Goal: Complete application form

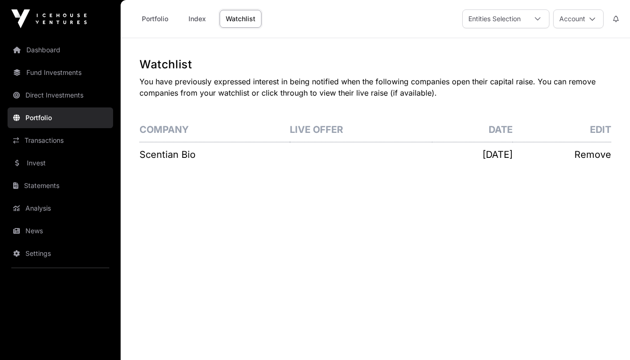
click at [184, 154] on p "Scentian Bio" at bounding box center [215, 154] width 150 height 13
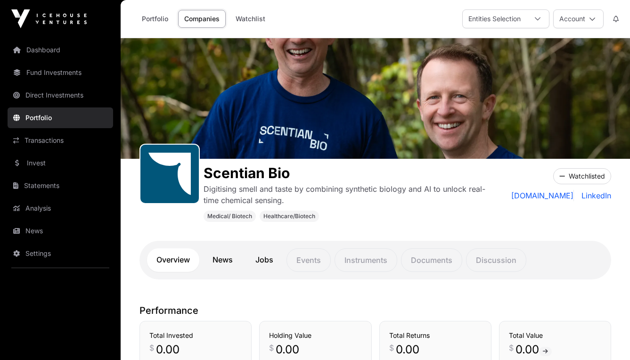
click at [42, 164] on link "Invest" at bounding box center [61, 163] width 106 height 21
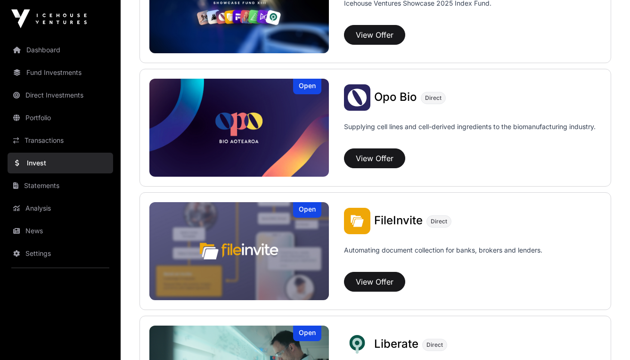
scroll to position [426, 0]
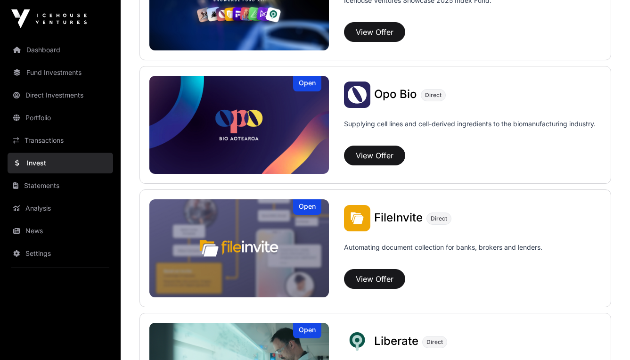
click at [388, 159] on button "View Offer" at bounding box center [374, 156] width 61 height 20
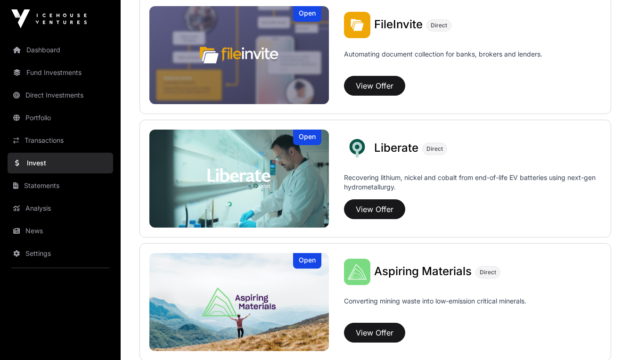
scroll to position [604, 0]
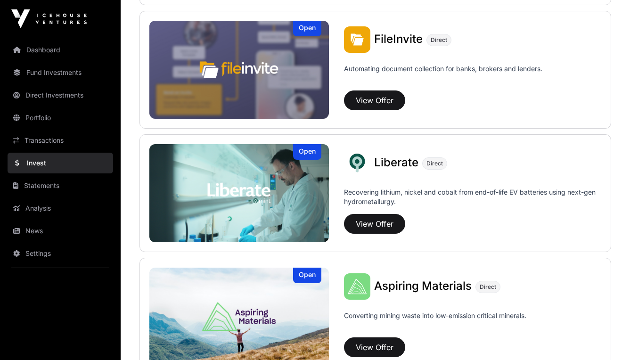
click at [385, 228] on button "View Offer" at bounding box center [374, 224] width 61 height 20
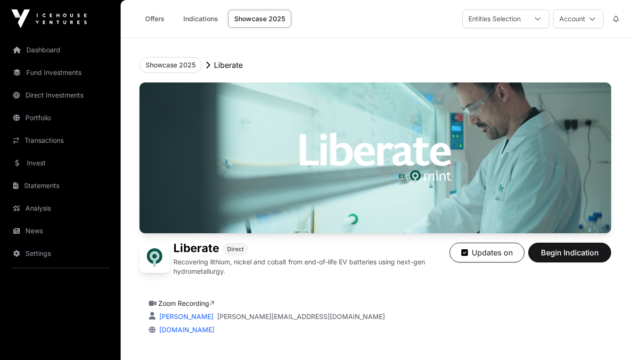
click at [568, 253] on span "Begin Indication" at bounding box center [569, 252] width 59 height 11
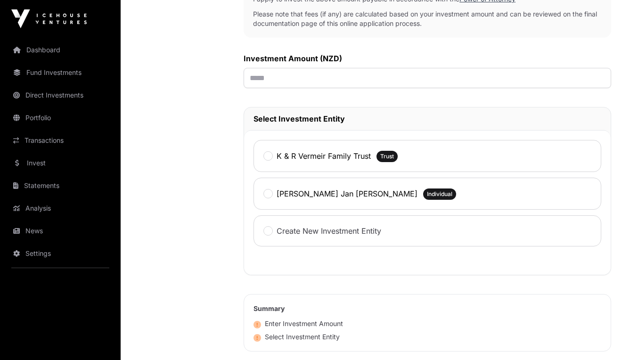
scroll to position [346, 0]
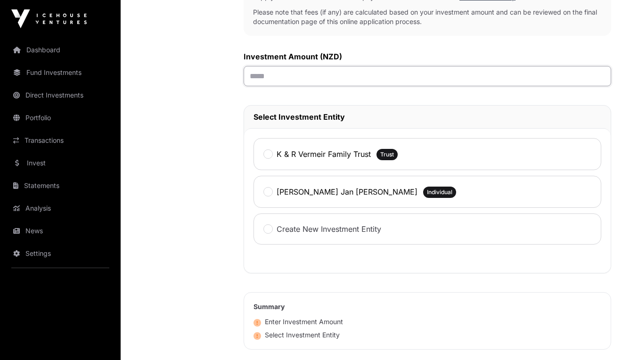
click at [295, 83] on input "text" at bounding box center [428, 76] width 368 height 20
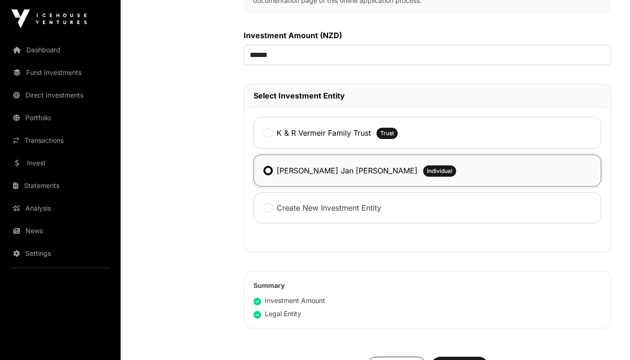
scroll to position [341, 0]
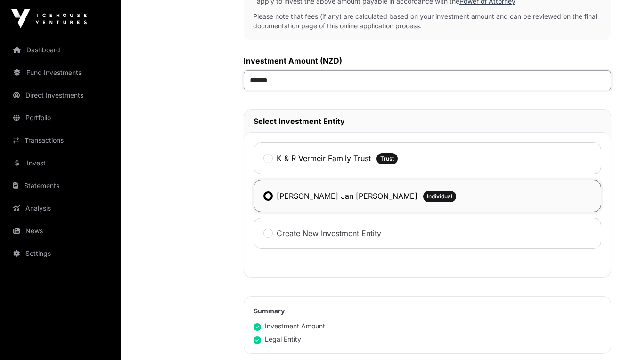
drag, startPoint x: 259, startPoint y: 82, endPoint x: 254, endPoint y: 83, distance: 5.4
click at [254, 83] on input "******" at bounding box center [428, 80] width 368 height 20
type input "******"
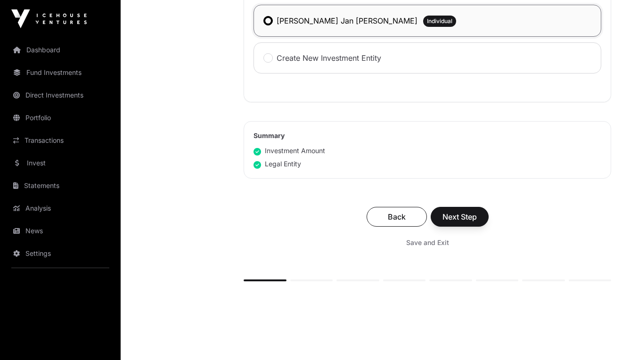
scroll to position [519, 0]
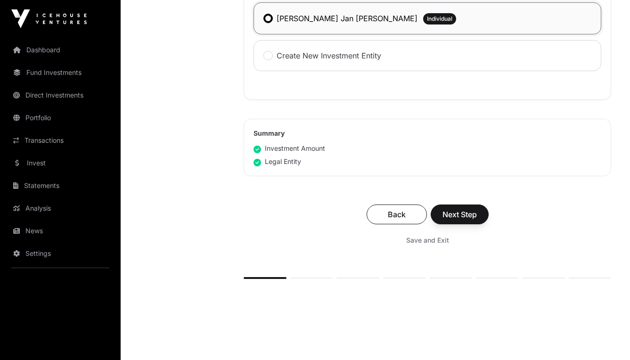
click at [461, 220] on span "Next Step" at bounding box center [460, 214] width 34 height 11
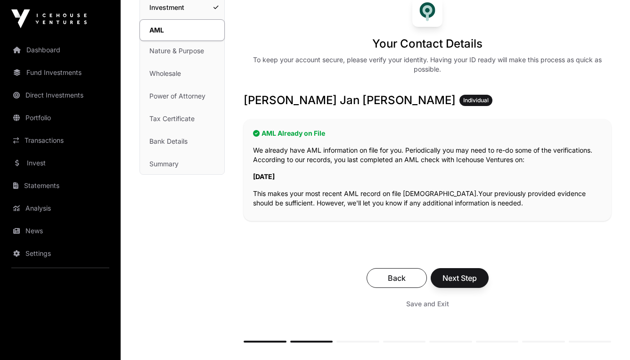
scroll to position [88, 0]
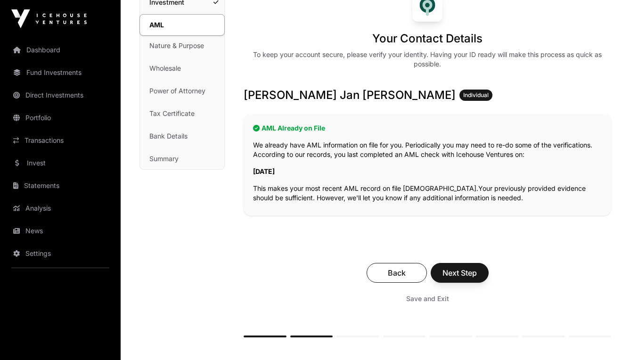
click at [460, 272] on span "Next Step" at bounding box center [460, 272] width 34 height 11
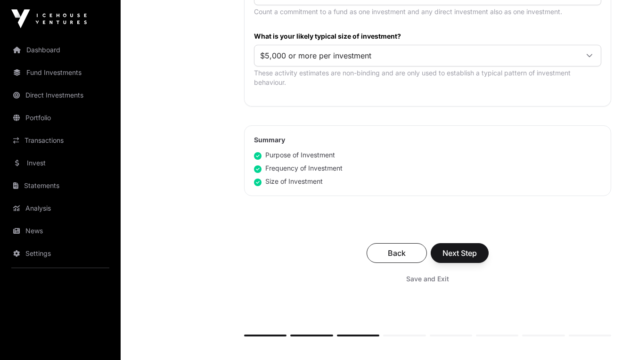
scroll to position [553, 0]
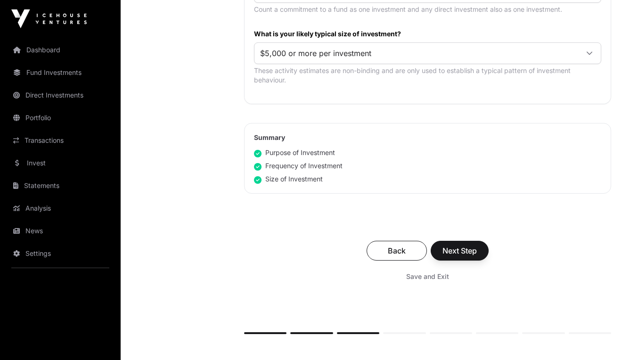
click at [455, 252] on span "Next Step" at bounding box center [460, 250] width 34 height 11
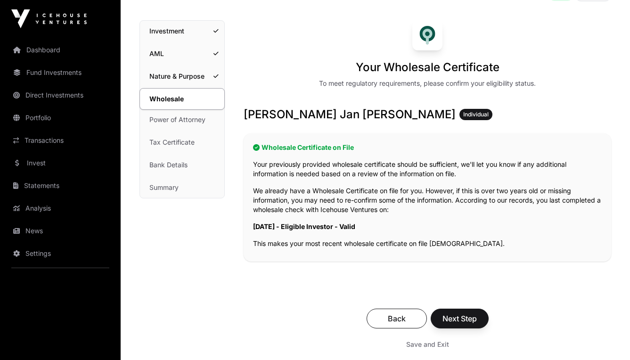
scroll to position [85, 0]
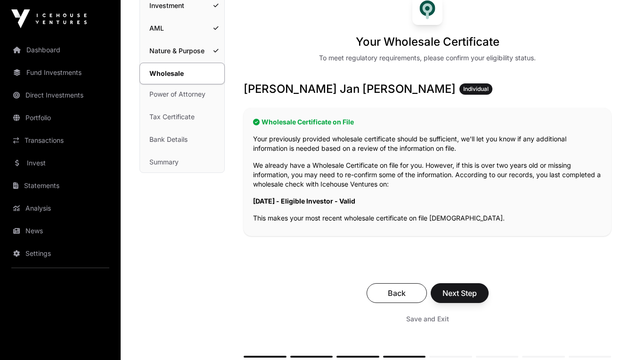
click at [454, 296] on span "Next Step" at bounding box center [460, 293] width 34 height 11
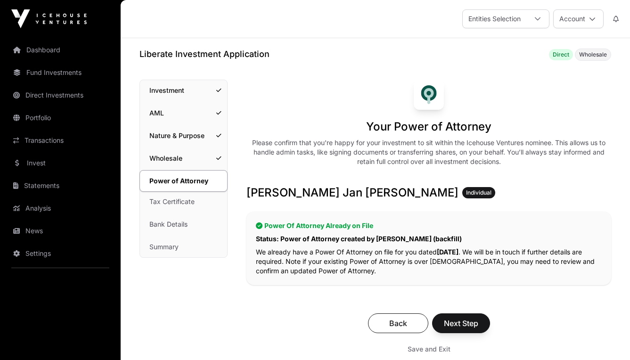
click at [462, 325] on span "Next Step" at bounding box center [461, 323] width 34 height 11
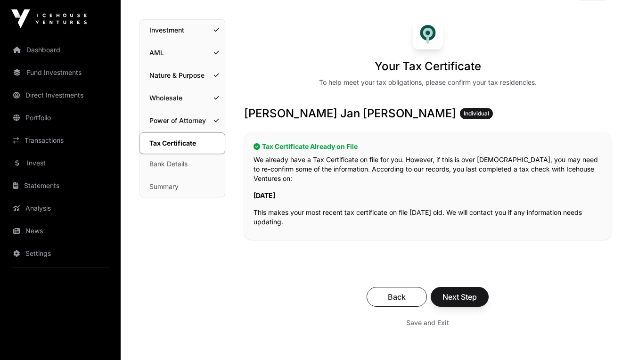
scroll to position [84, 0]
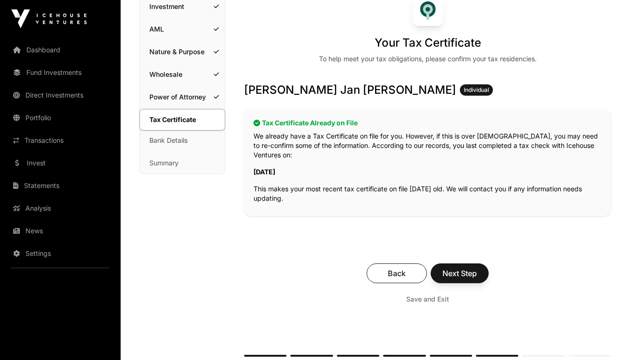
click at [462, 279] on span "Next Step" at bounding box center [460, 273] width 34 height 11
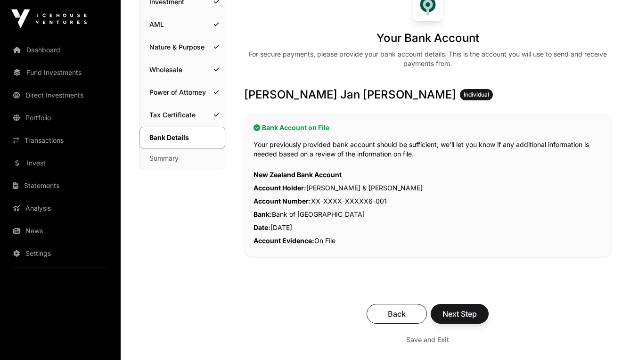
scroll to position [95, 0]
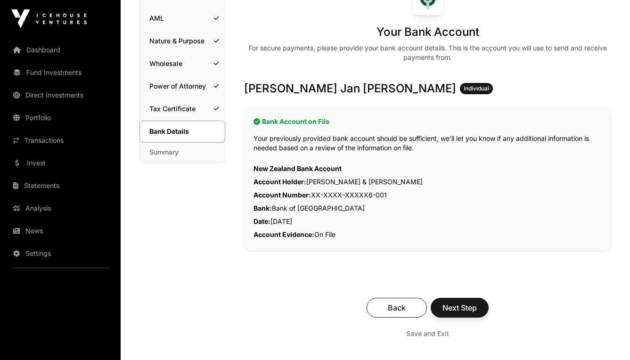
click at [459, 306] on span "Next Step" at bounding box center [460, 307] width 34 height 11
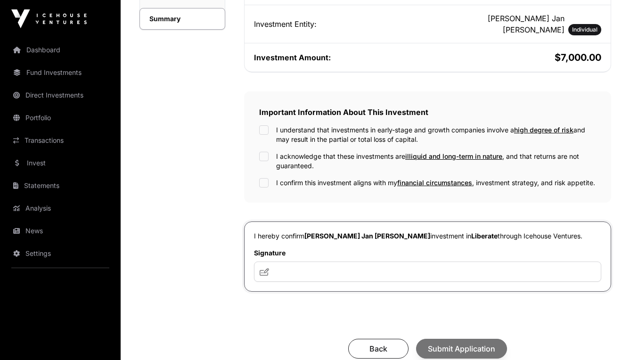
scroll to position [233, 0]
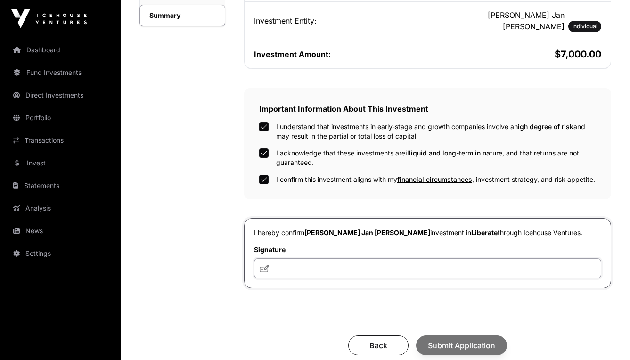
click at [316, 268] on input "text" at bounding box center [427, 268] width 347 height 20
type input "**********"
click at [267, 269] on icon at bounding box center [264, 269] width 9 height 8
click at [261, 268] on icon at bounding box center [264, 269] width 9 height 8
click at [323, 268] on input "**********" at bounding box center [427, 268] width 347 height 20
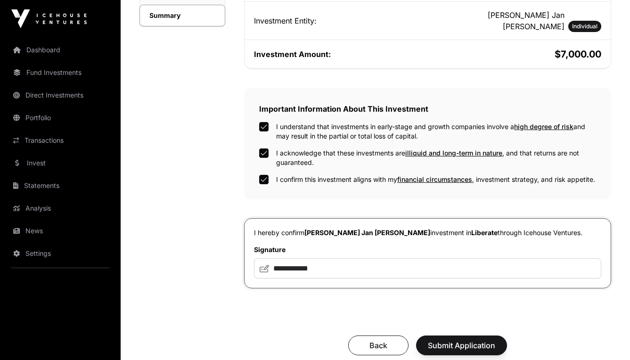
click at [434, 346] on span "Submit Application" at bounding box center [461, 345] width 67 height 11
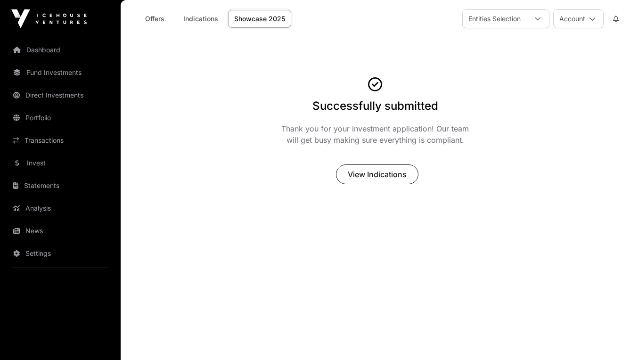
click at [372, 179] on span "View Indications" at bounding box center [377, 174] width 59 height 11
click at [375, 177] on span "View Indications" at bounding box center [377, 174] width 59 height 11
click at [376, 177] on span "View Indications" at bounding box center [377, 174] width 59 height 11
click at [362, 176] on span "View Indications" at bounding box center [377, 174] width 59 height 11
click at [209, 22] on link "Indications" at bounding box center [200, 19] width 47 height 18
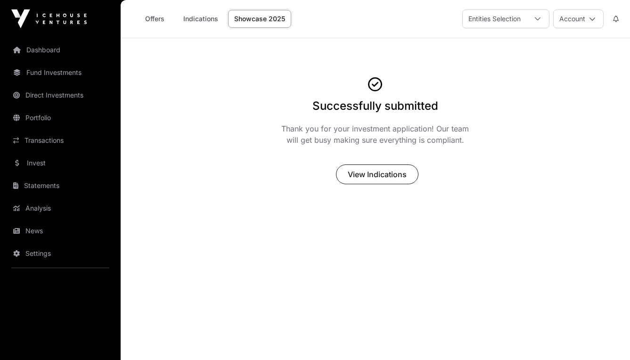
click at [204, 19] on link "Indications" at bounding box center [200, 19] width 47 height 18
click at [159, 20] on link "Offers" at bounding box center [155, 19] width 38 height 18
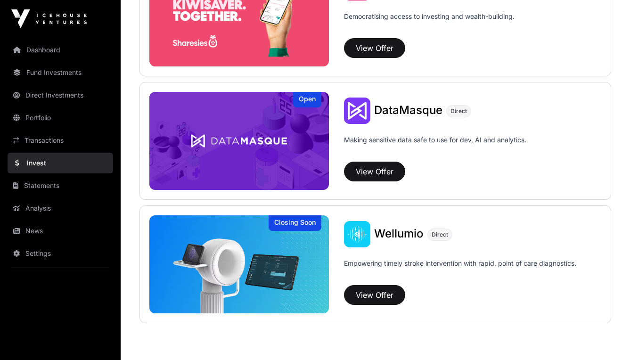
scroll to position [1281, 0]
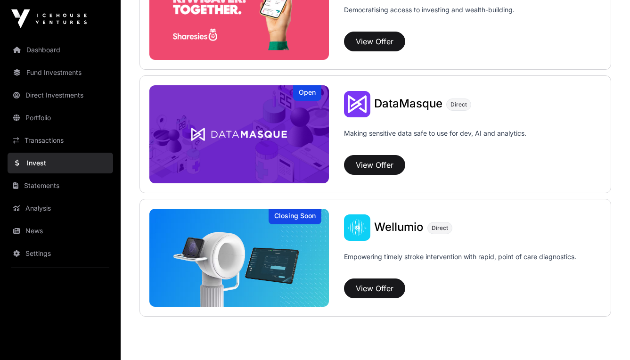
click at [376, 289] on button "View Offer" at bounding box center [374, 289] width 61 height 20
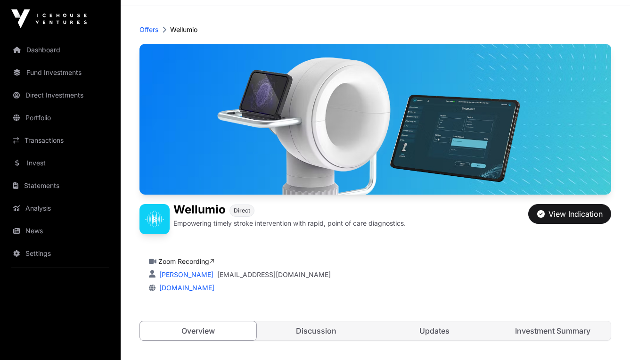
scroll to position [46, 0]
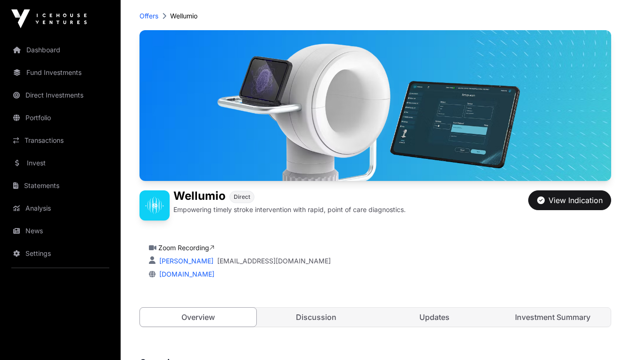
click at [567, 206] on div "View Indication" at bounding box center [570, 200] width 66 height 11
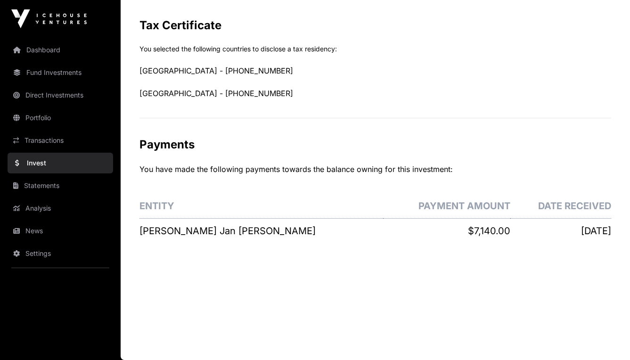
scroll to position [598, 0]
